Goal: Navigation & Orientation: Find specific page/section

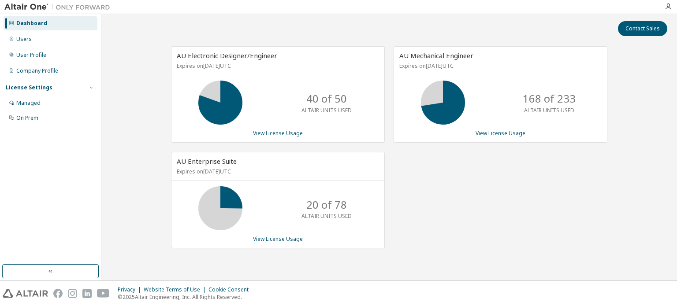
drag, startPoint x: 672, startPoint y: 0, endPoint x: 487, endPoint y: 213, distance: 282.3
click at [487, 213] on div "AU Mechanical Engineer Expires on [DATE] UTC 168 of 233 ALTAIR UNITS USED View …" at bounding box center [496, 152] width 223 height 212
click at [666, 5] on icon "button" at bounding box center [668, 6] width 7 height 7
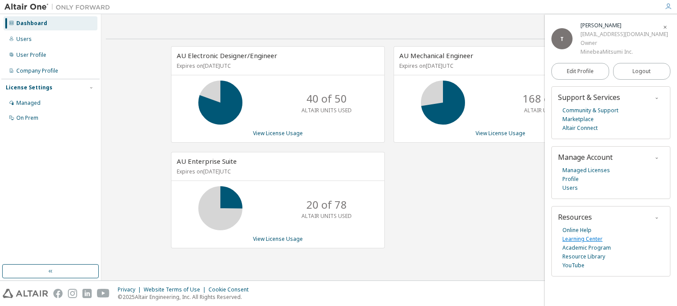
click at [597, 239] on link "Learning Center" at bounding box center [582, 239] width 40 height 9
